Goal: Task Accomplishment & Management: Manage account settings

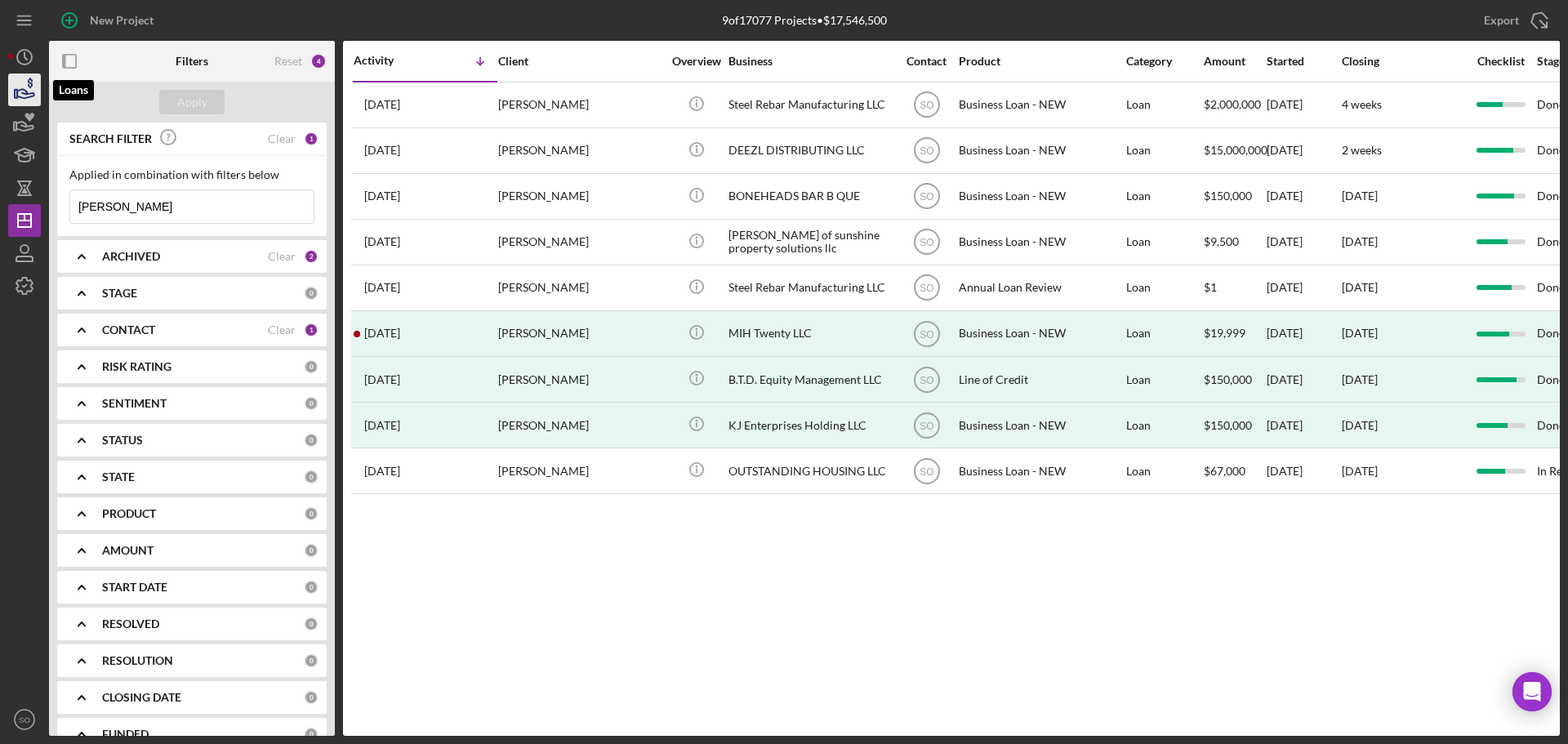
click at [24, 94] on icon "button" at bounding box center [26, 94] width 18 height 9
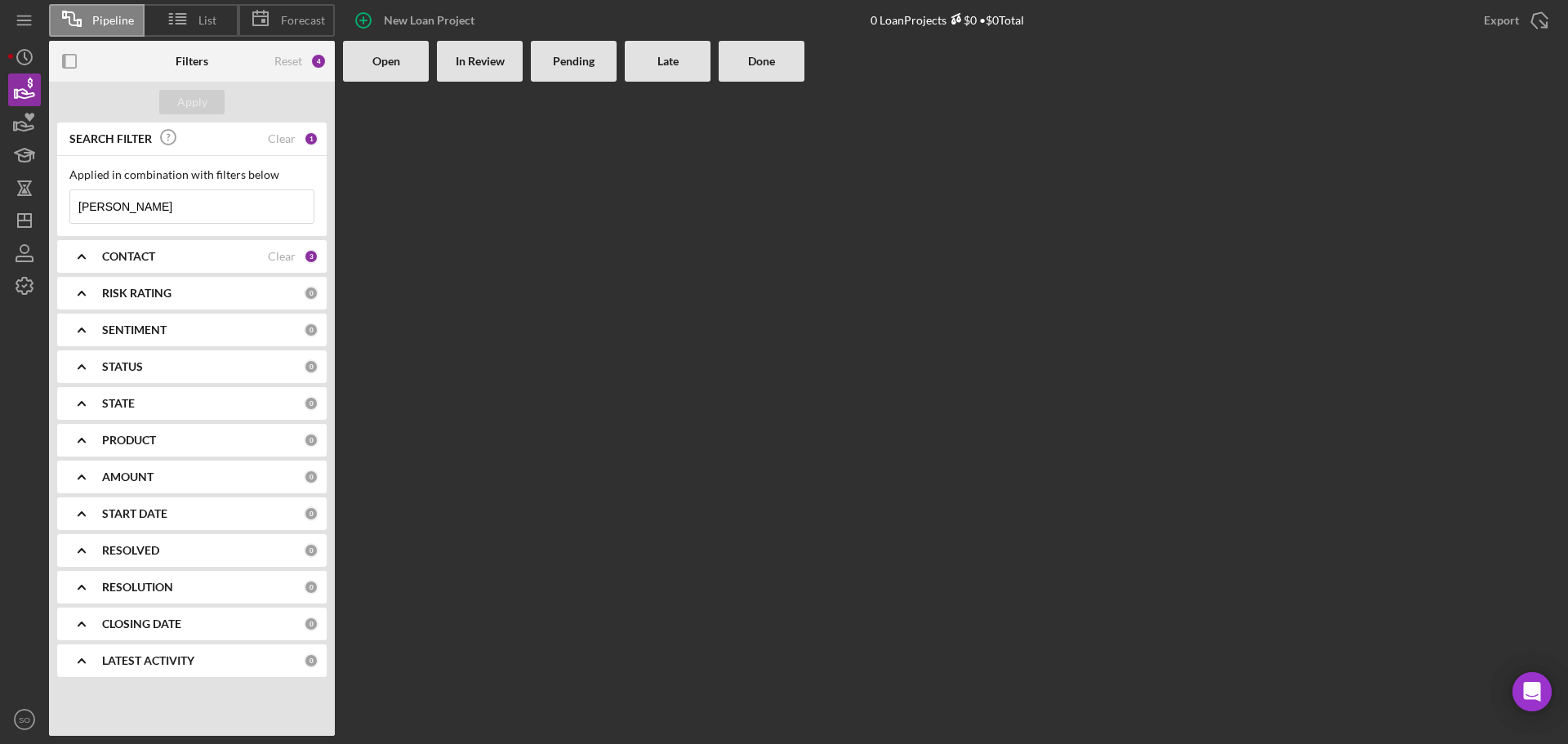
click at [176, 213] on input "[PERSON_NAME]" at bounding box center [192, 206] width 243 height 32
drag, startPoint x: 176, startPoint y: 211, endPoint x: 65, endPoint y: 213, distance: 111.0
click at [65, 213] on div "Applied in combination with filters below [PERSON_NAME] Icon/Menu Close" at bounding box center [192, 195] width 270 height 80
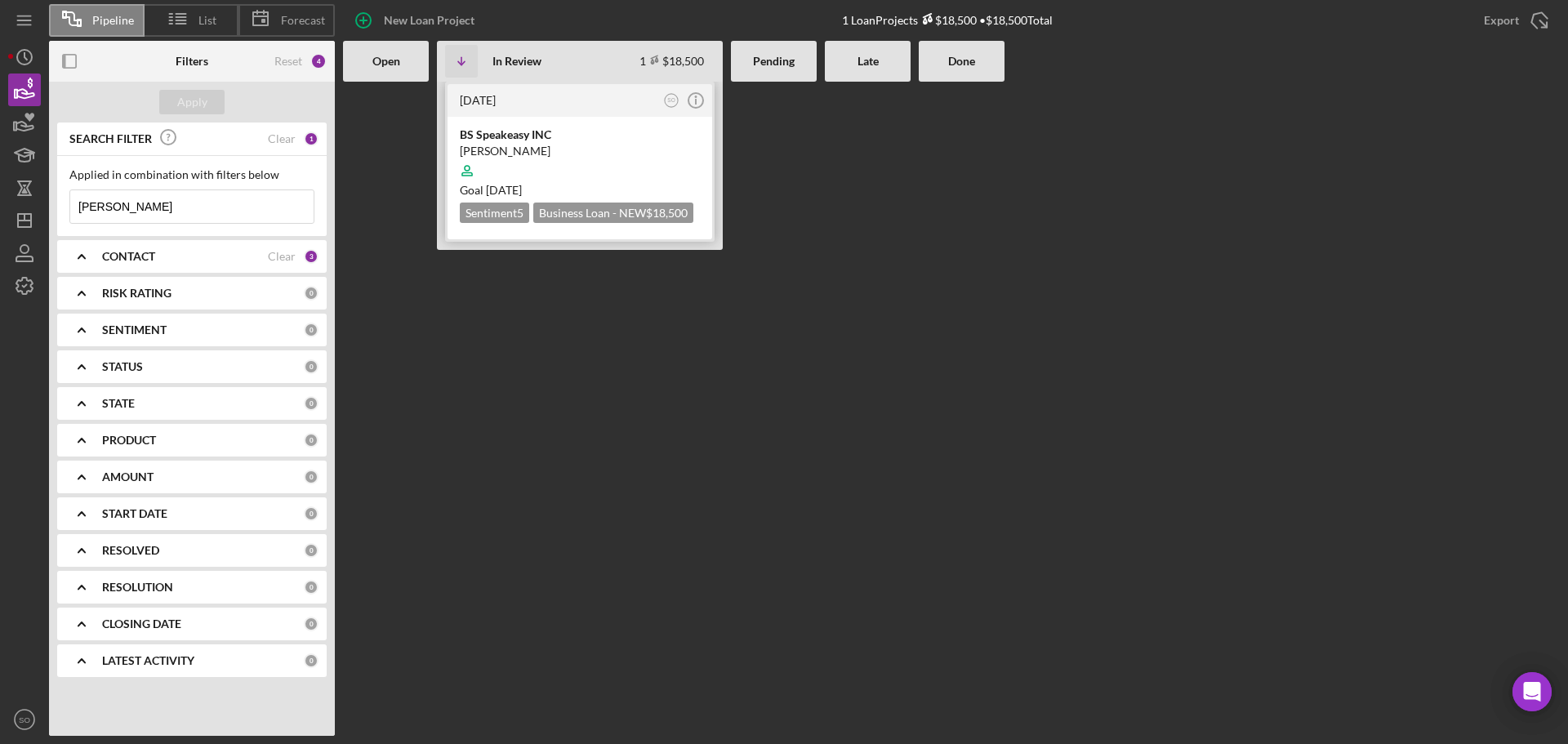
type input "[PERSON_NAME]"
click at [631, 128] on div "BS Speakeasy INC" at bounding box center [580, 135] width 240 height 17
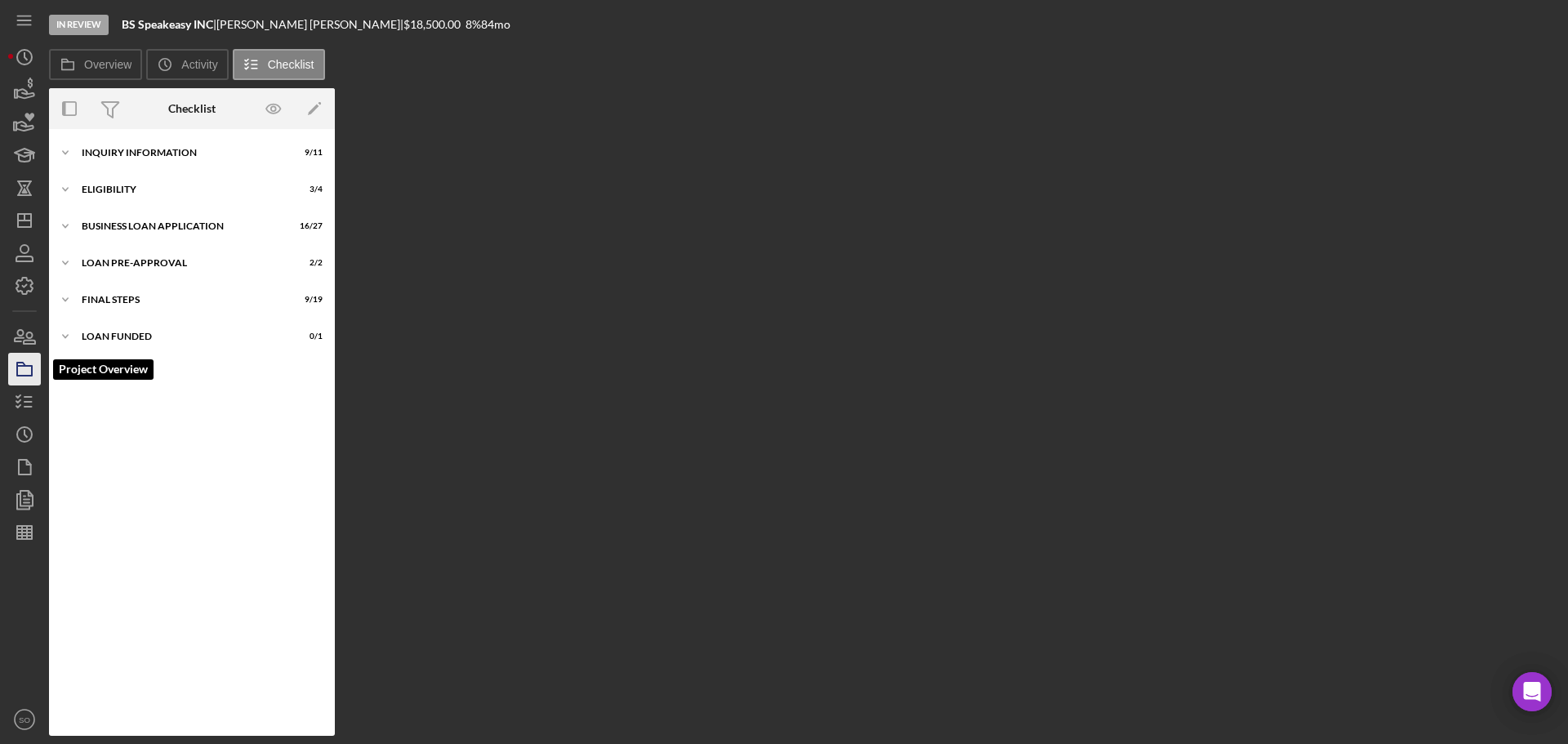
click at [27, 375] on rect "button" at bounding box center [25, 370] width 15 height 10
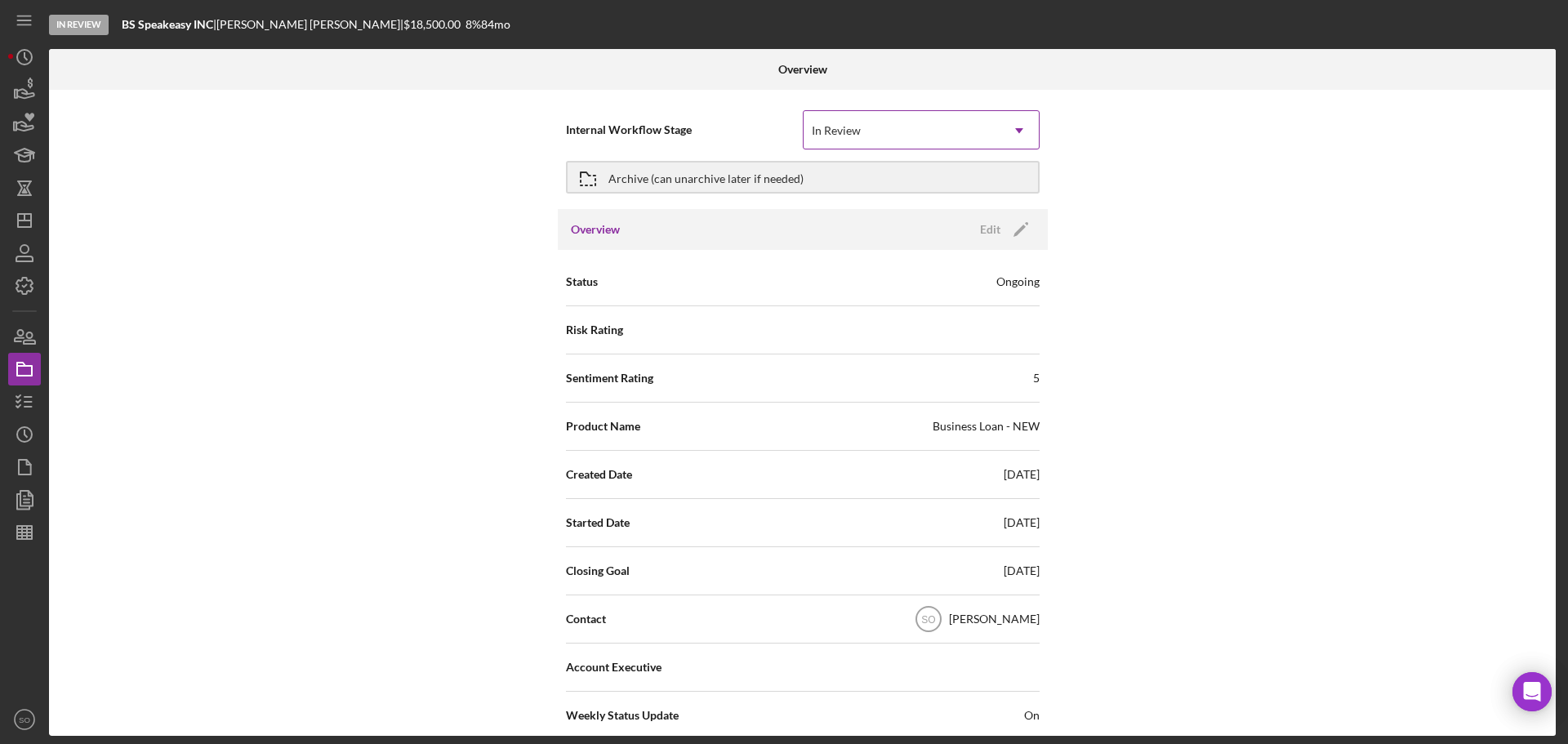
click at [1020, 128] on icon "Icon/Dropdown Arrow" at bounding box center [1019, 130] width 39 height 39
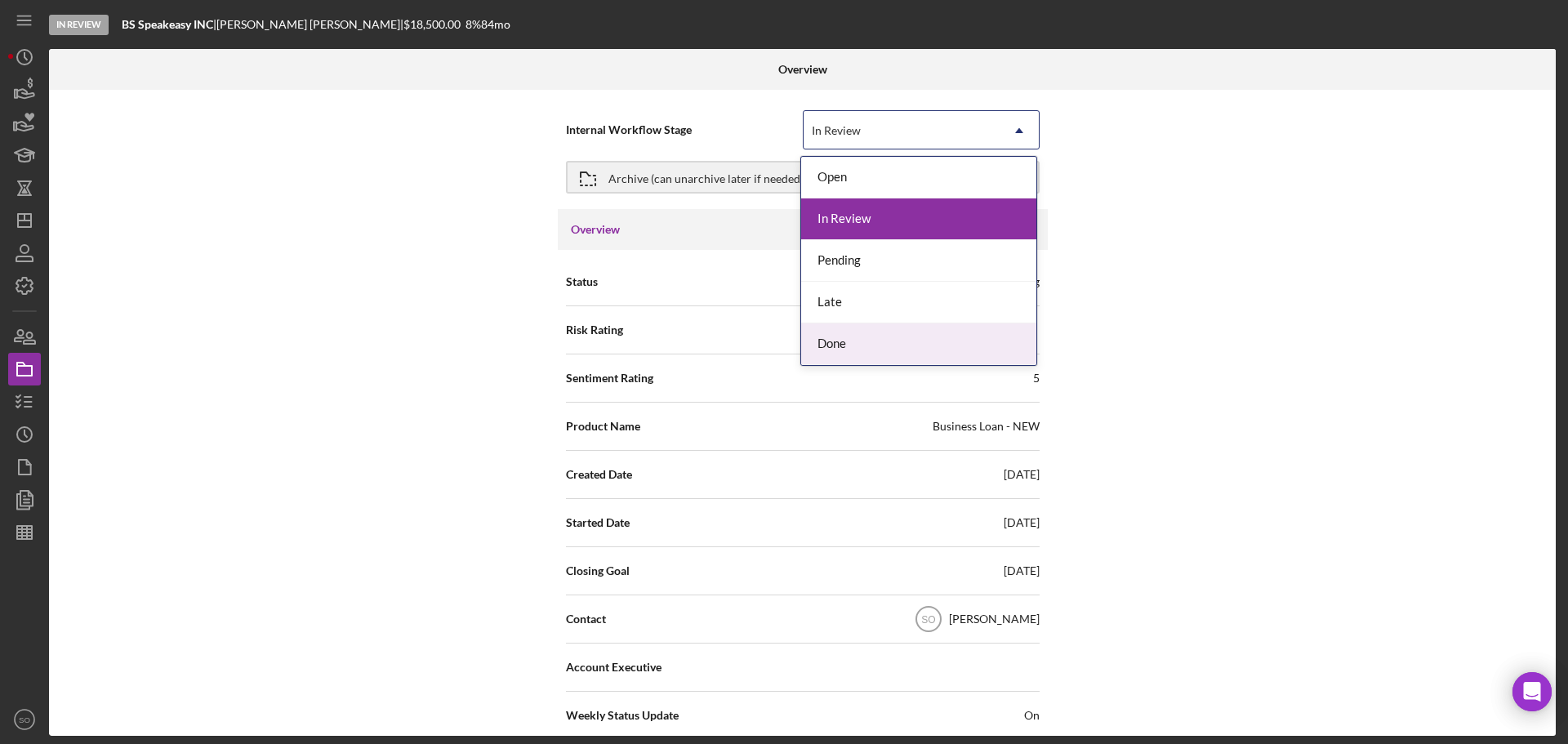
click at [832, 344] on div "Done" at bounding box center [918, 344] width 236 height 42
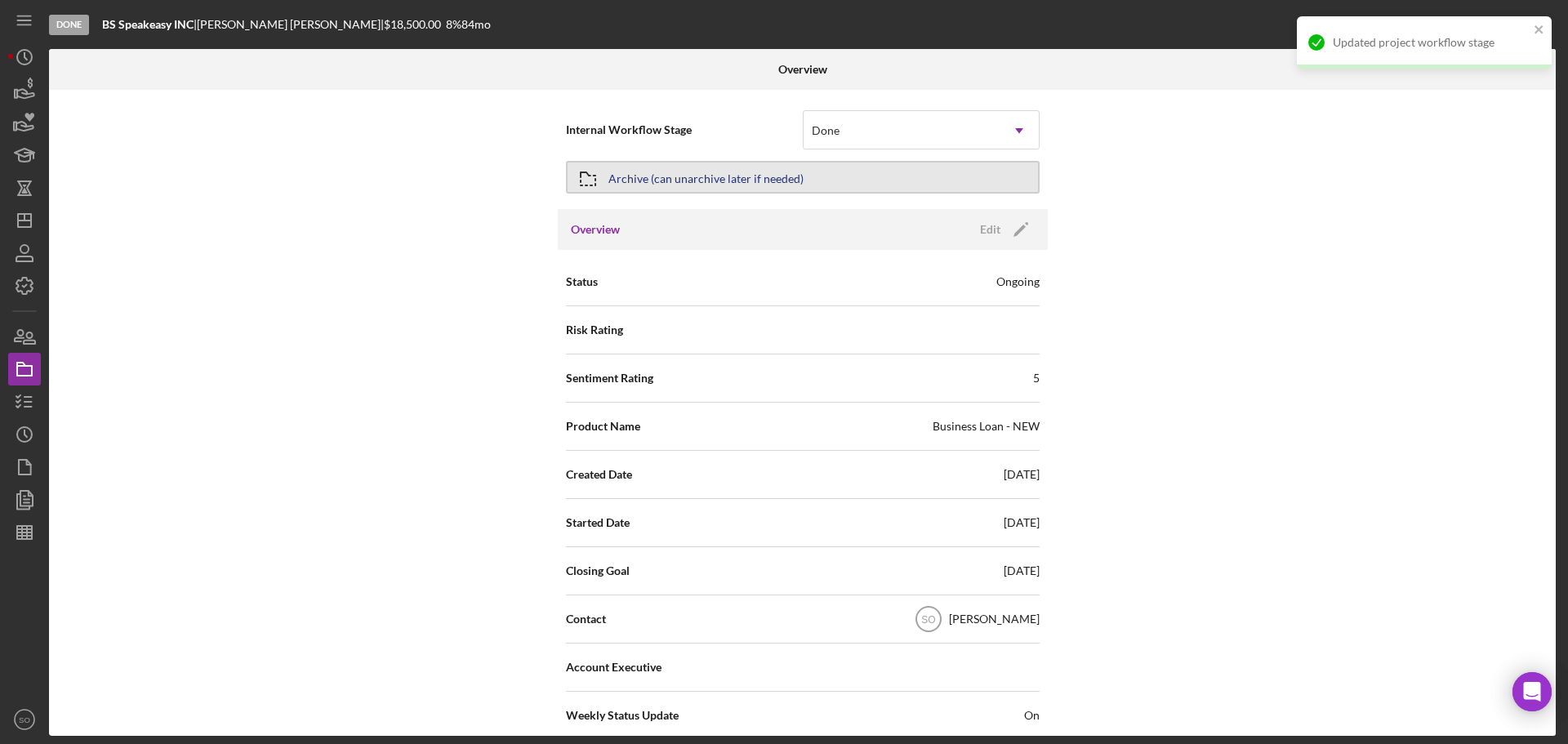
click at [838, 172] on button "Archive (can unarchive later if needed)" at bounding box center [802, 177] width 474 height 32
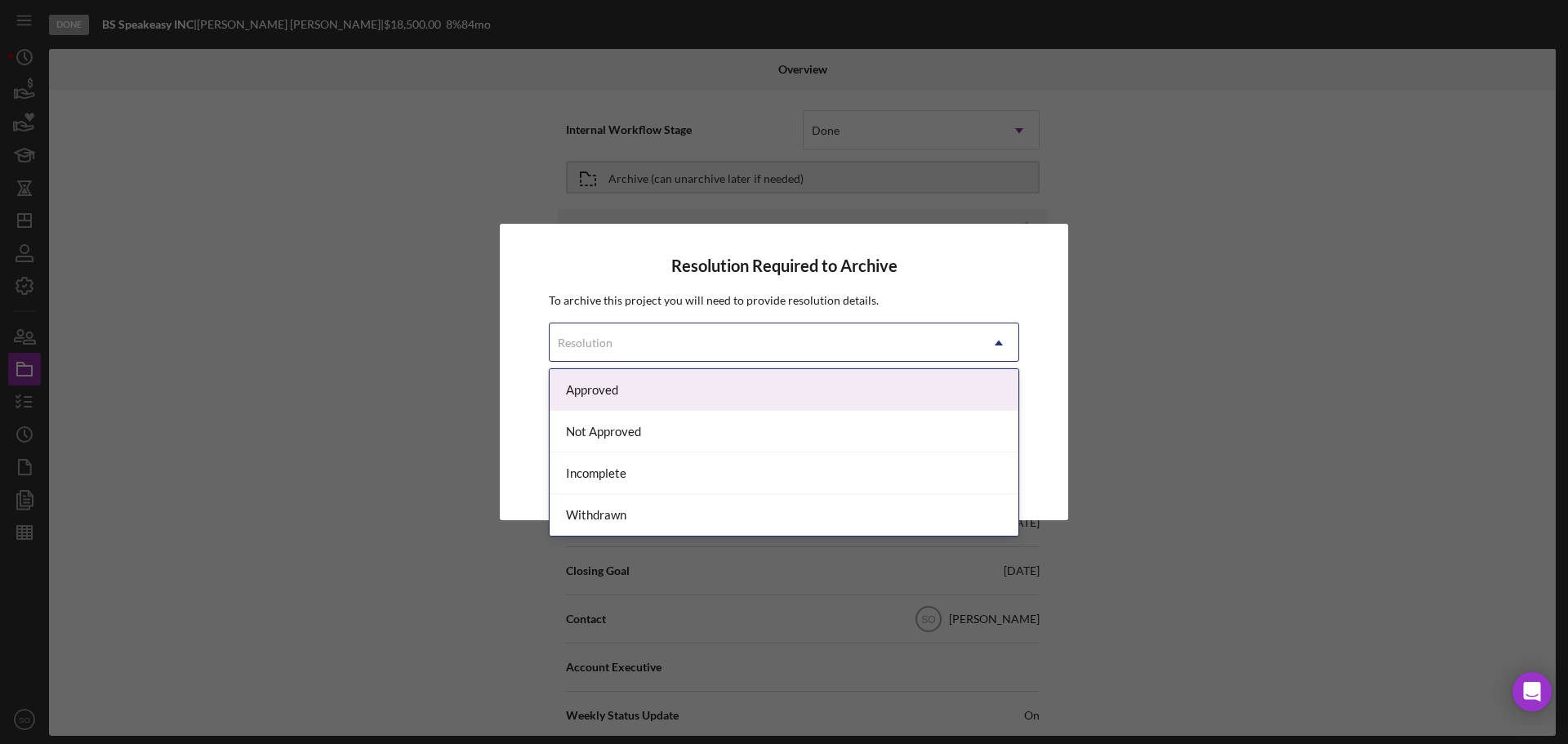
click at [998, 340] on icon "Icon/Dropdown Arrow" at bounding box center [998, 342] width 39 height 39
click at [606, 390] on div "Approved" at bounding box center [784, 390] width 468 height 42
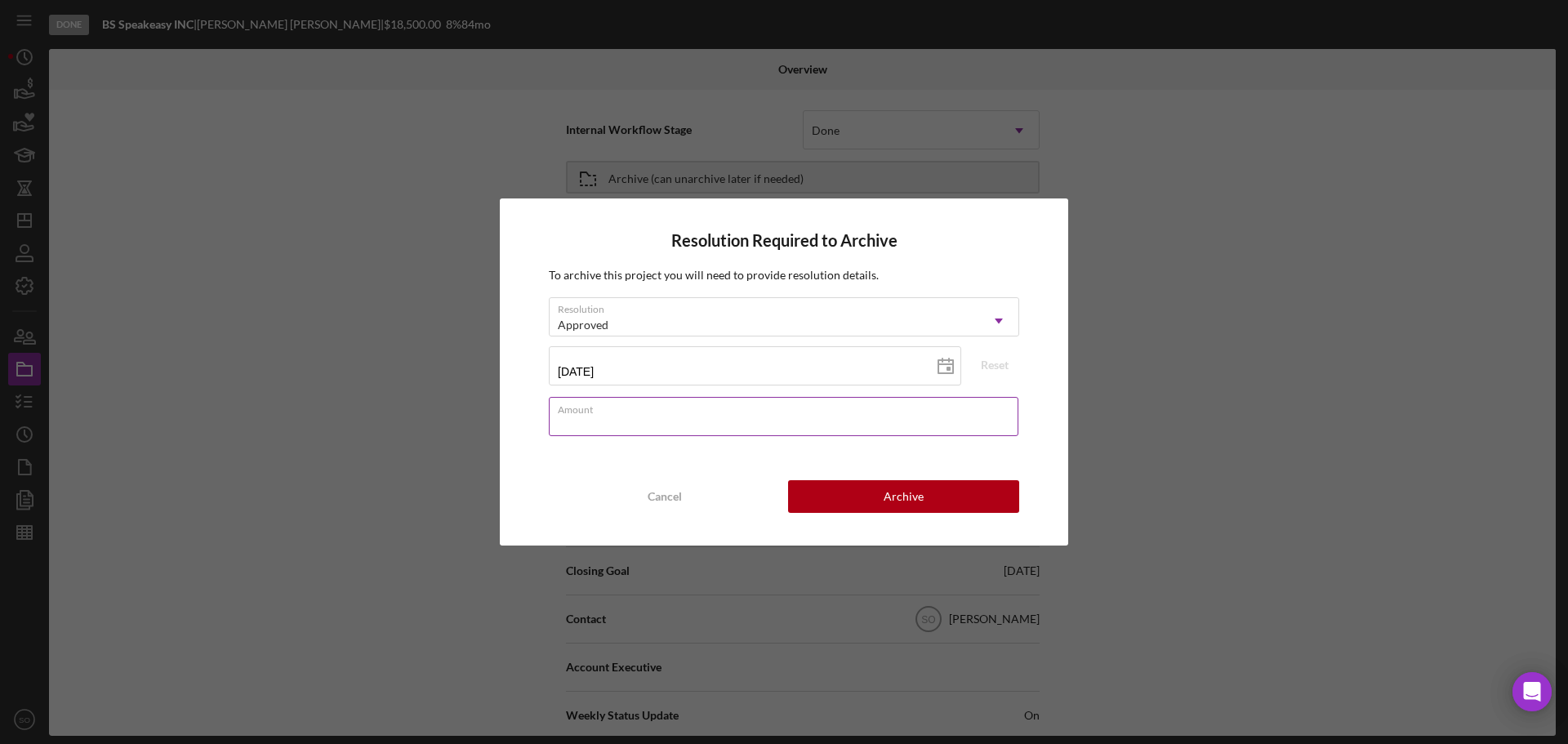
click at [641, 423] on input "Amount" at bounding box center [784, 416] width 469 height 39
type input "$0"
click at [857, 491] on button "Archive" at bounding box center [904, 495] width 231 height 32
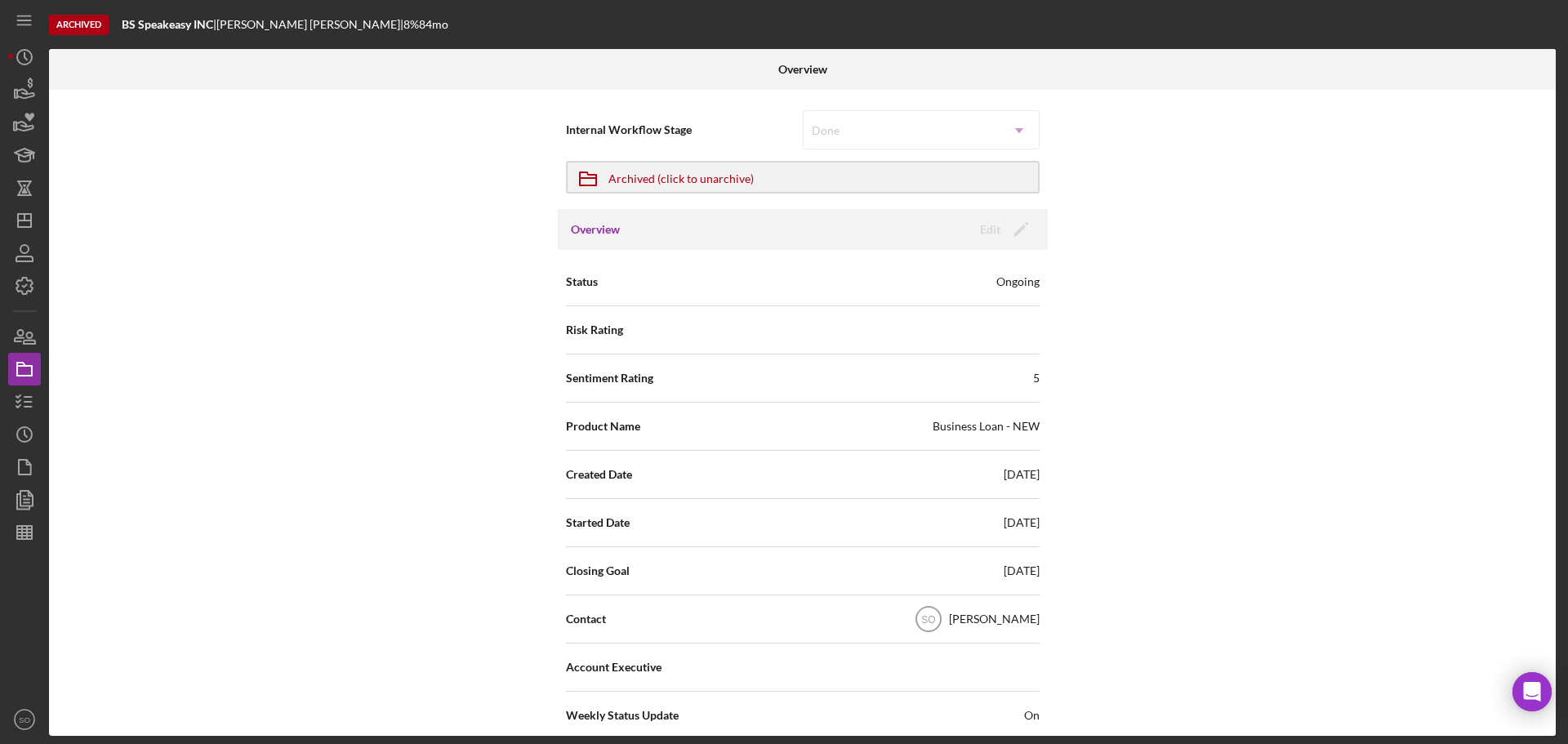
click at [1417, 261] on div "Internal Workflow Stage Done Icon/Dropdown Arrow Icon/Archived Archived (click …" at bounding box center [802, 413] width 1507 height 646
click at [371, 673] on div "Internal Workflow Stage Done Icon/Dropdown Arrow Icon/Archived Archived (click …" at bounding box center [802, 413] width 1507 height 646
